Goal: Navigation & Orientation: Find specific page/section

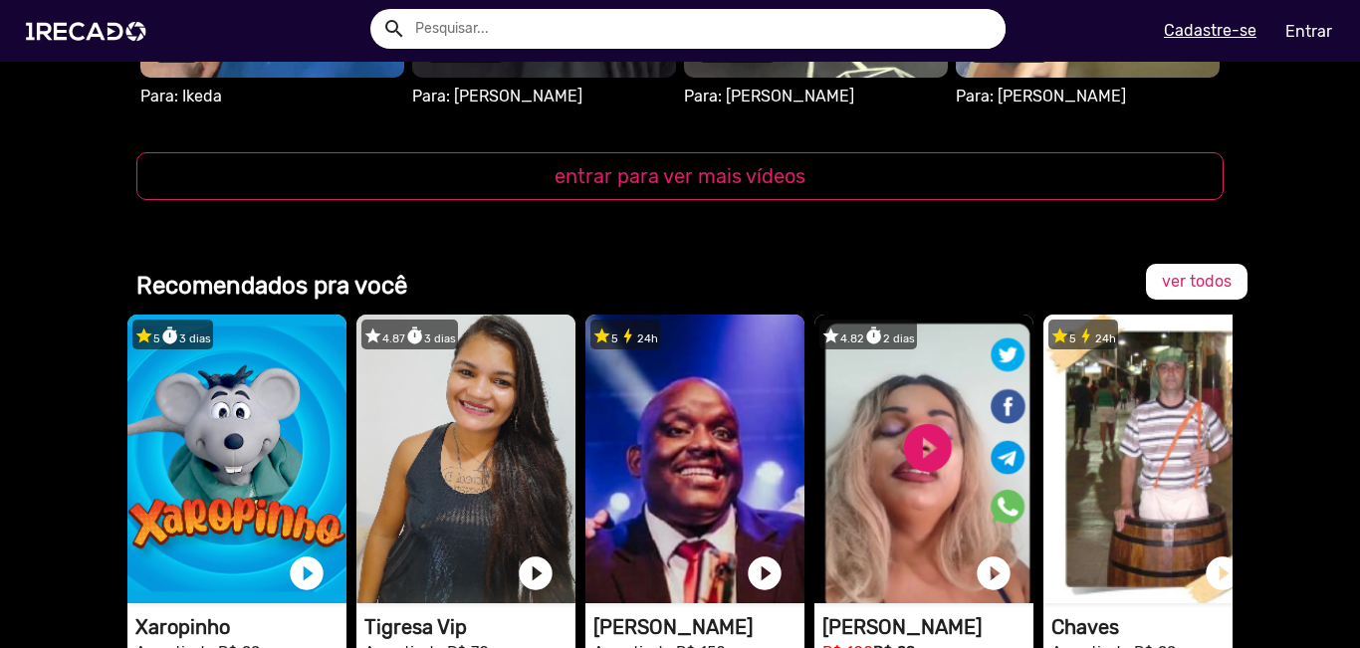
scroll to position [2787, 0]
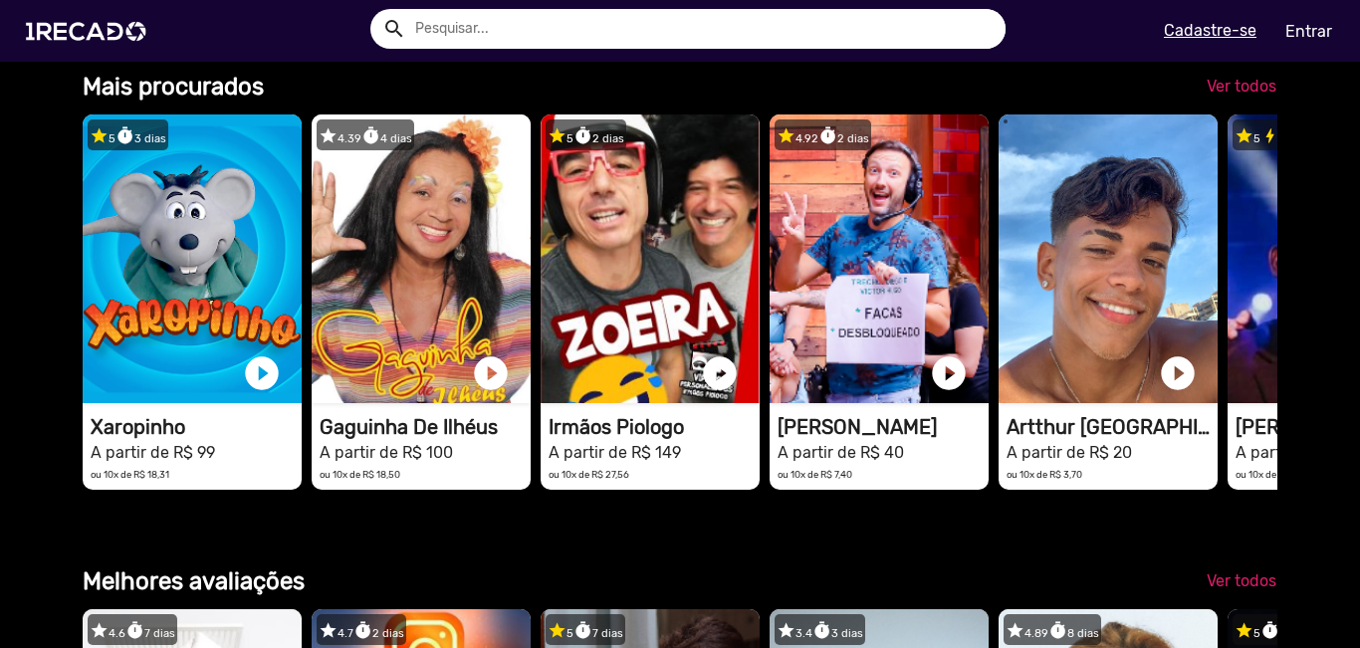
scroll to position [0, 4034]
click at [1218, 96] on span "Ver todos" at bounding box center [1241, 86] width 70 height 19
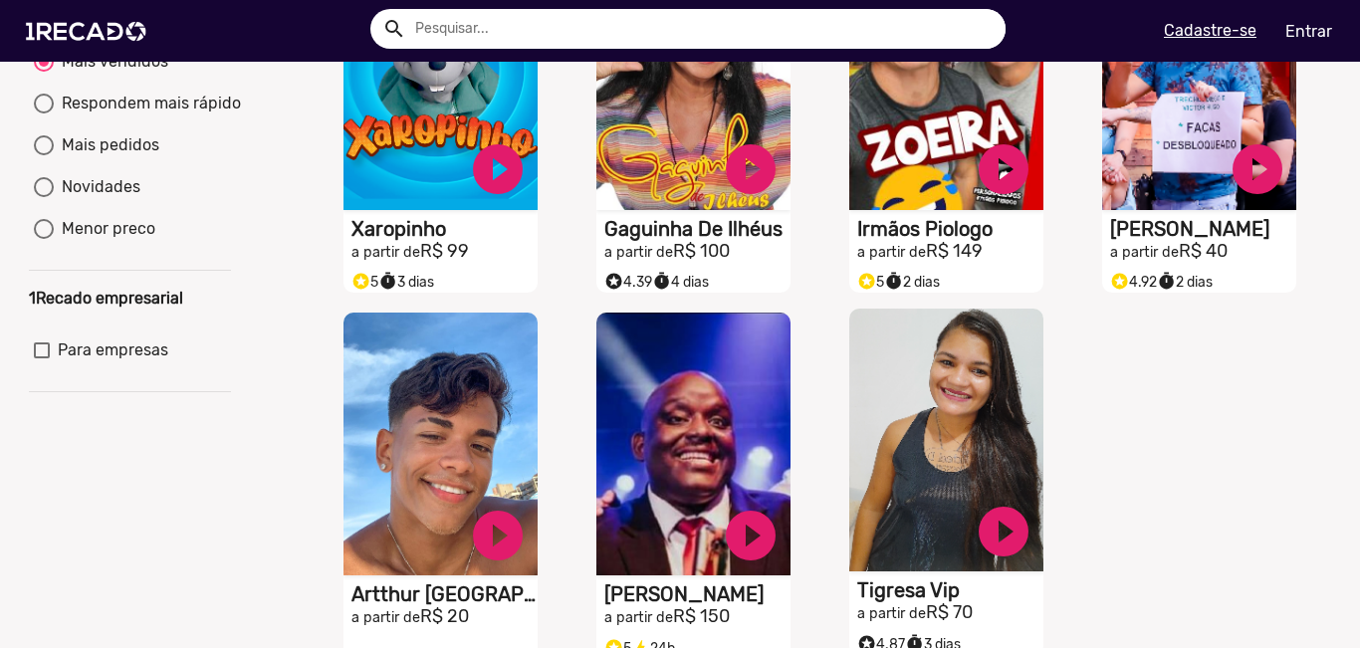
scroll to position [111, 0]
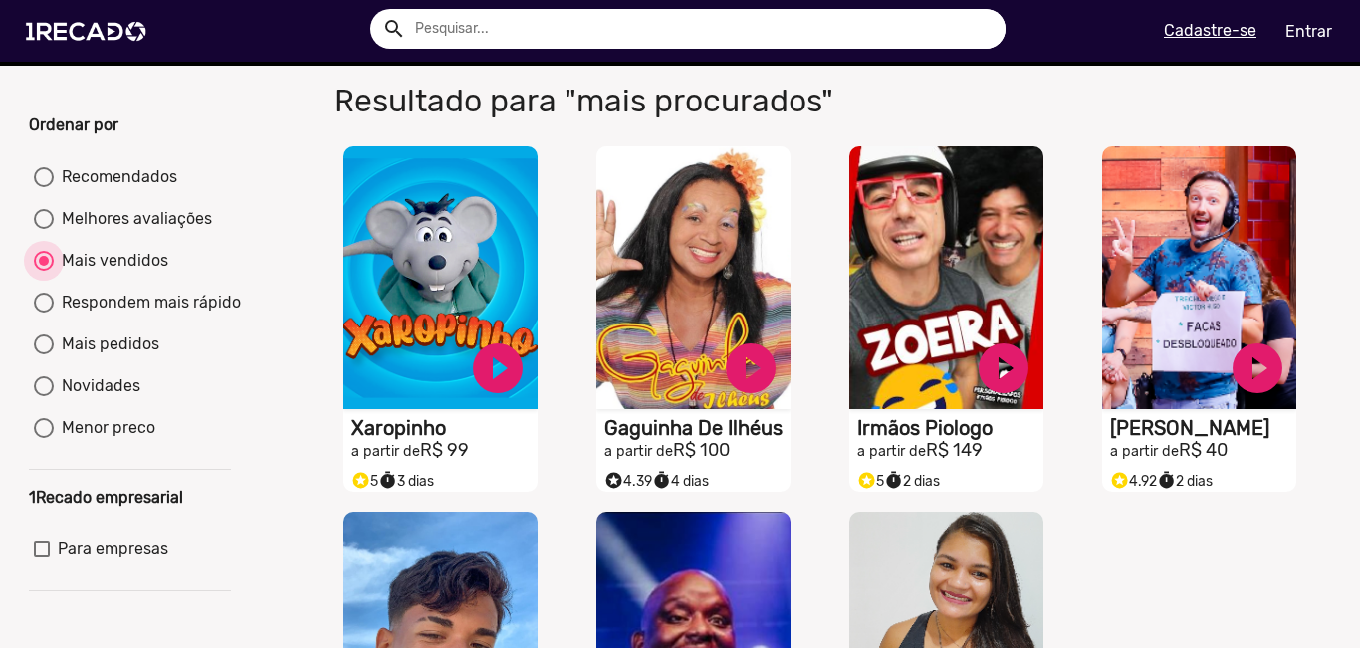
click at [87, 273] on div "Mais vendidos" at bounding box center [111, 261] width 114 height 24
click at [44, 272] on input "Mais vendidos" at bounding box center [43, 271] width 1 height 1
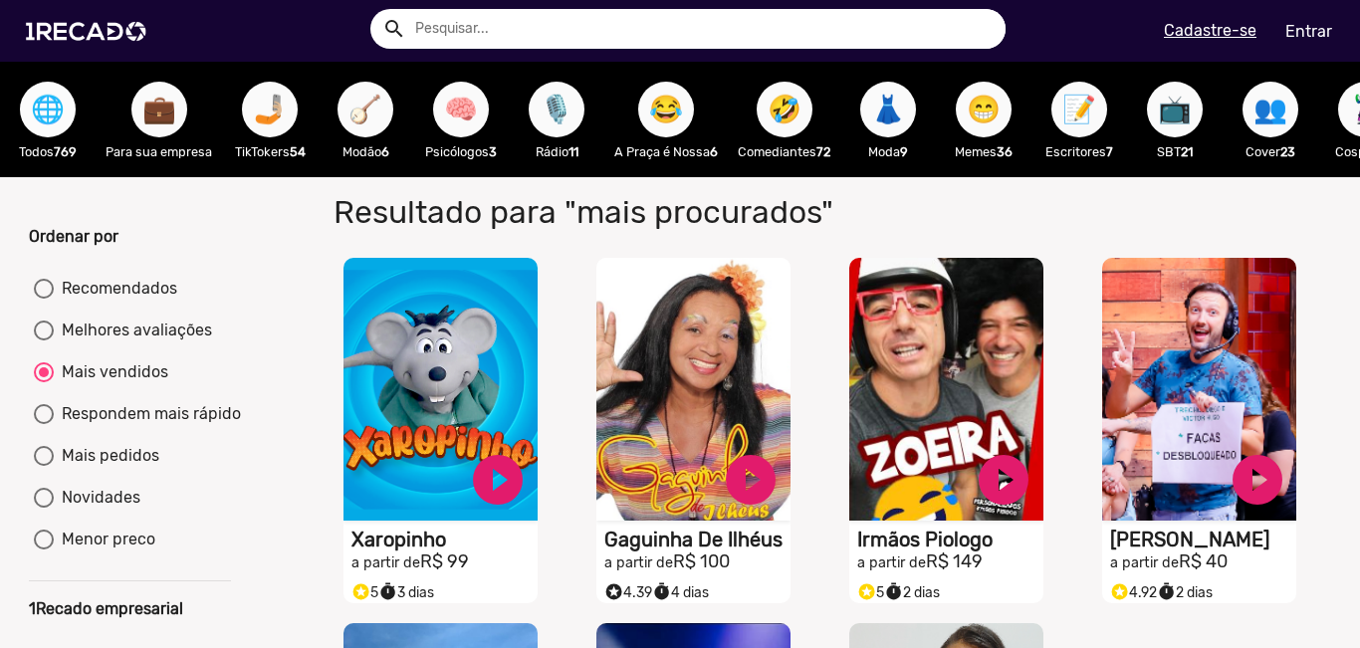
click at [56, 118] on span "🌐" at bounding box center [48, 110] width 34 height 56
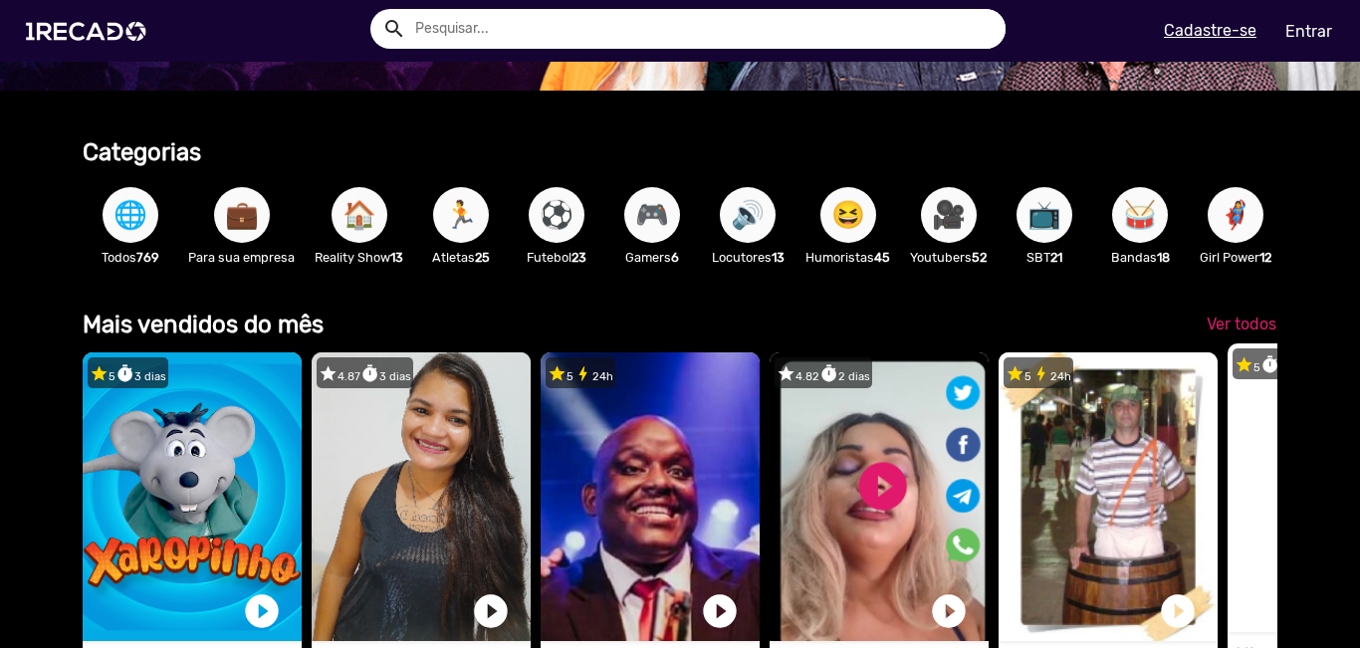
scroll to position [0, 1345]
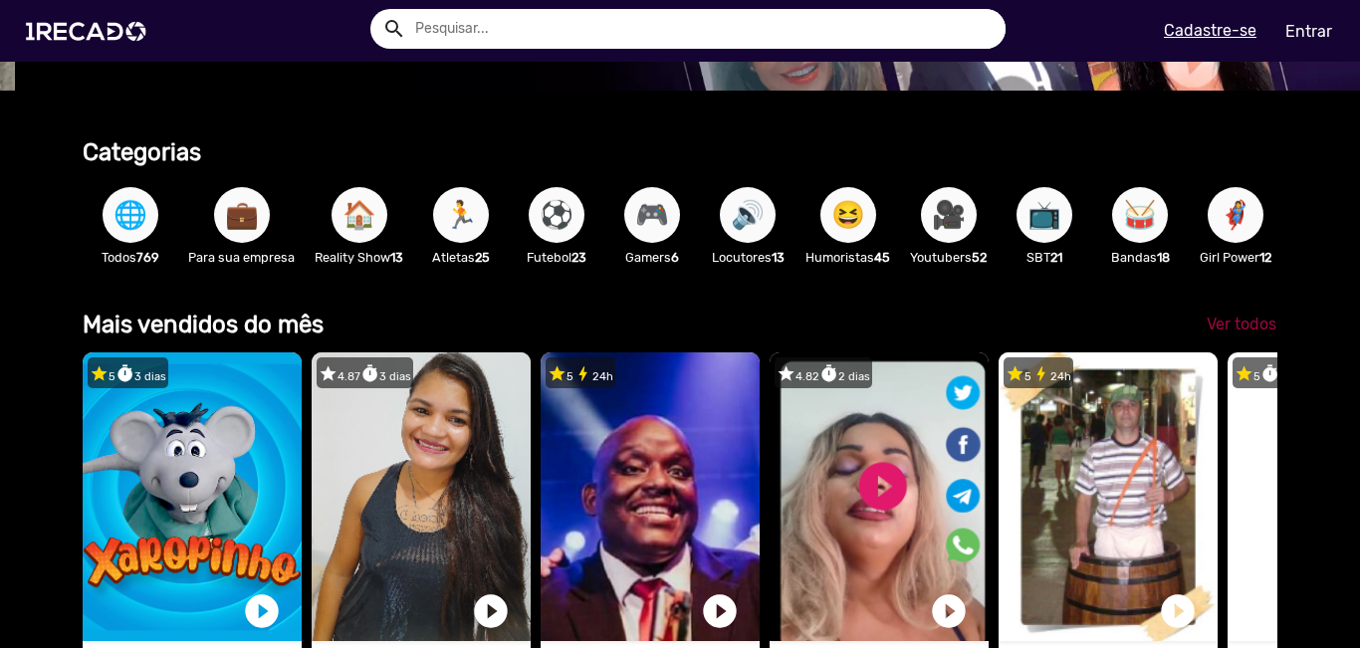
click at [1238, 333] on span "Ver todos" at bounding box center [1241, 324] width 70 height 19
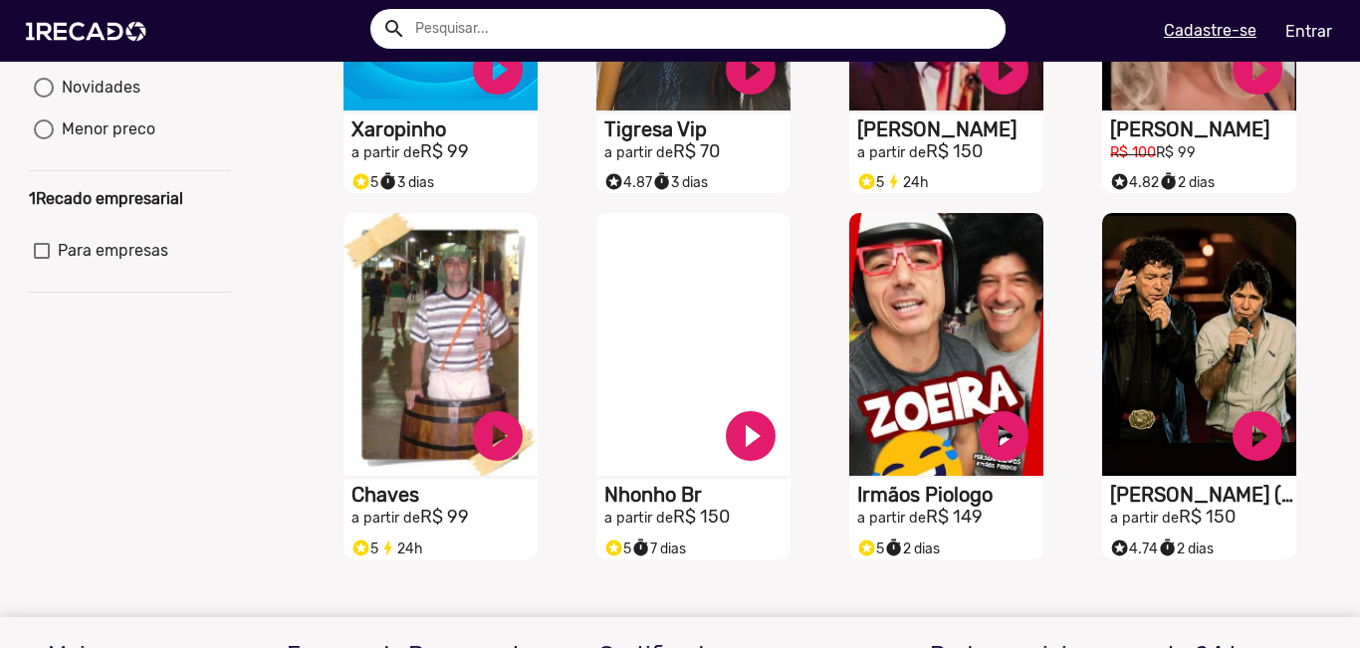
scroll to position [12, 0]
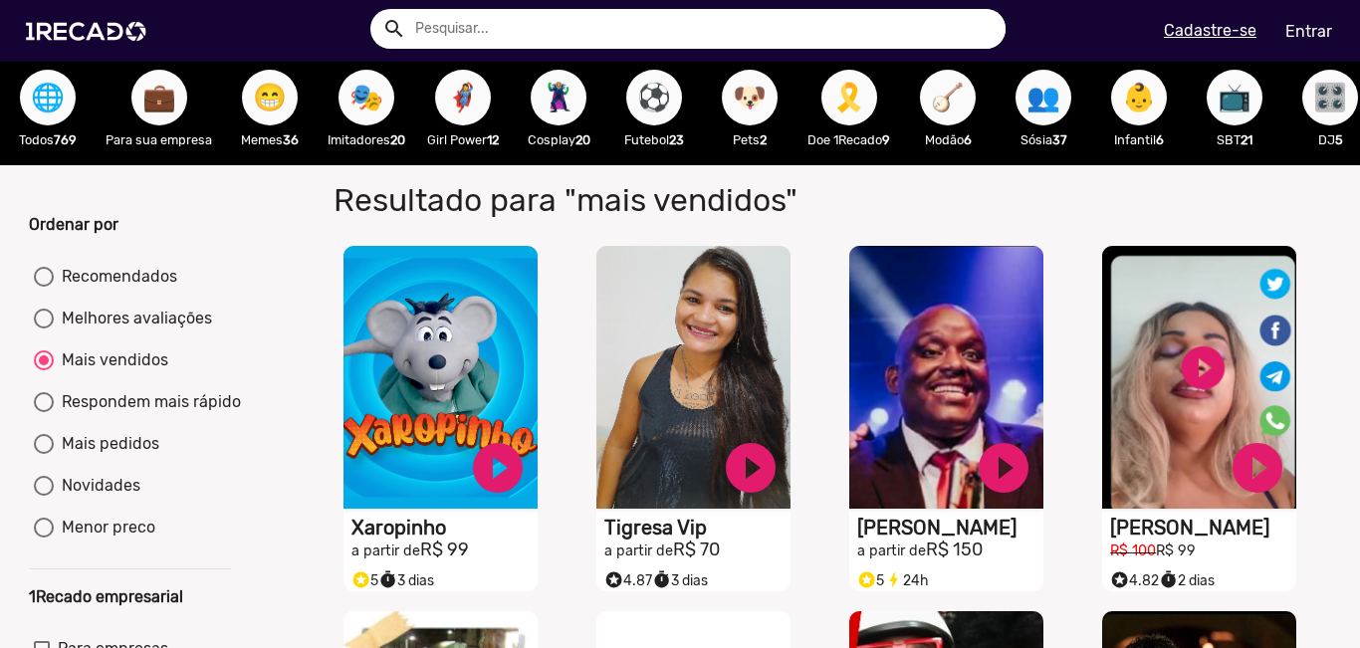
click at [1248, 95] on span "📺" at bounding box center [1234, 98] width 34 height 56
radio input "true"
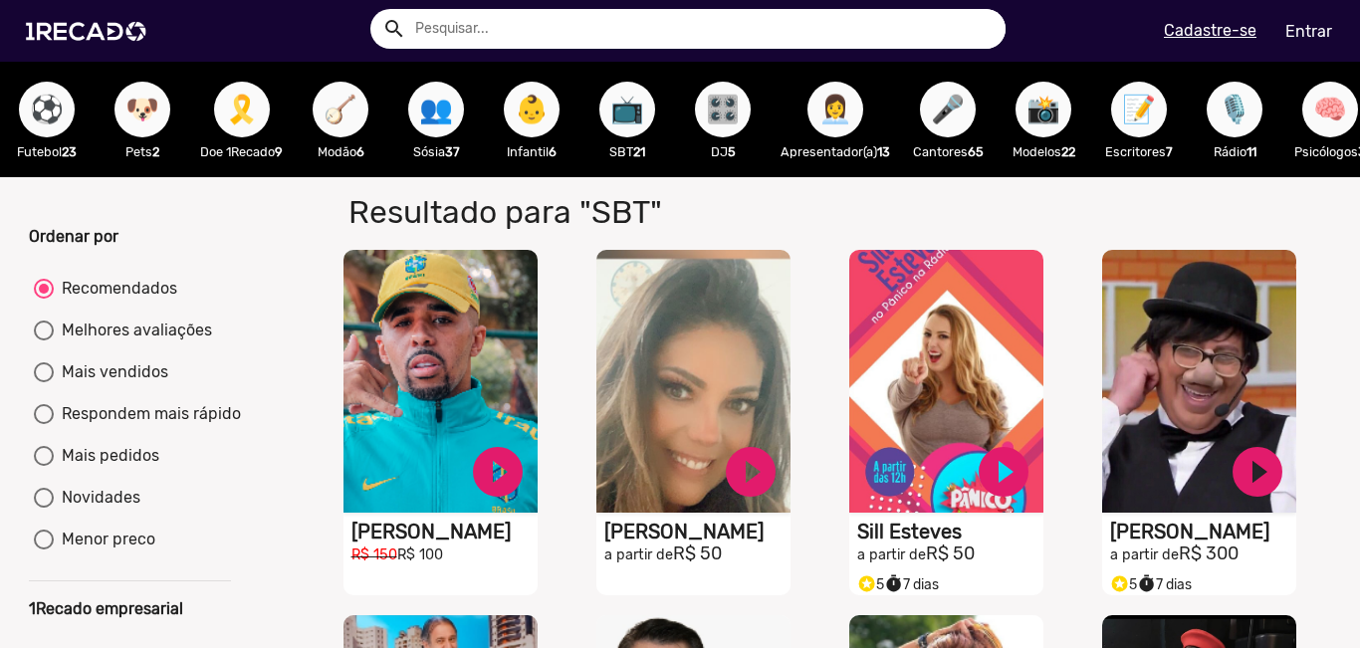
scroll to position [0, 616]
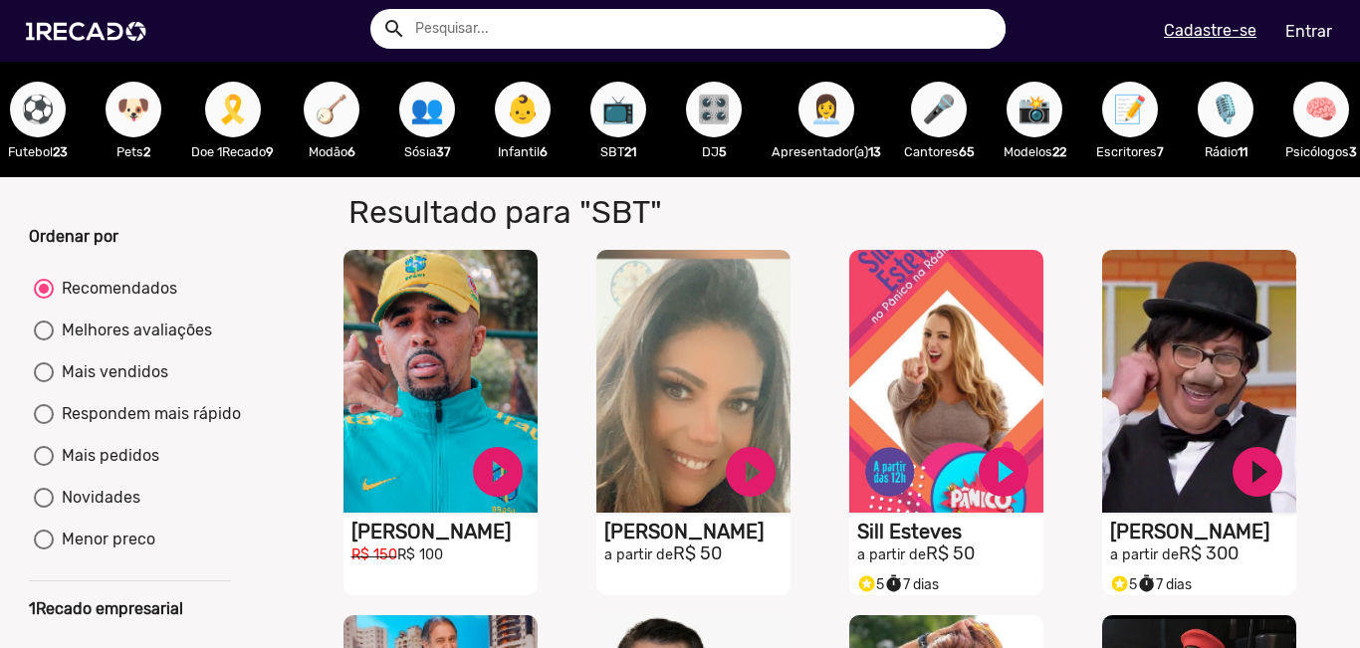
click at [839, 104] on span "👩‍💼" at bounding box center [826, 110] width 34 height 56
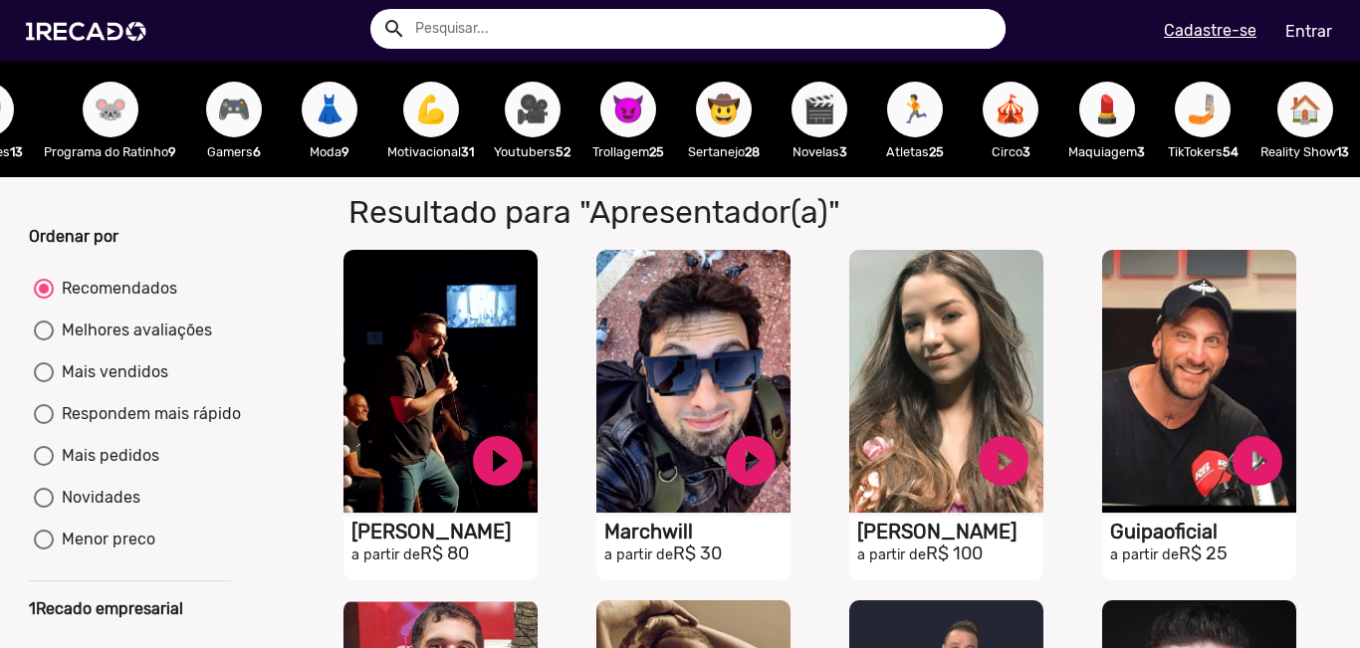
scroll to position [0, 2477]
